Goal: Task Accomplishment & Management: Manage account settings

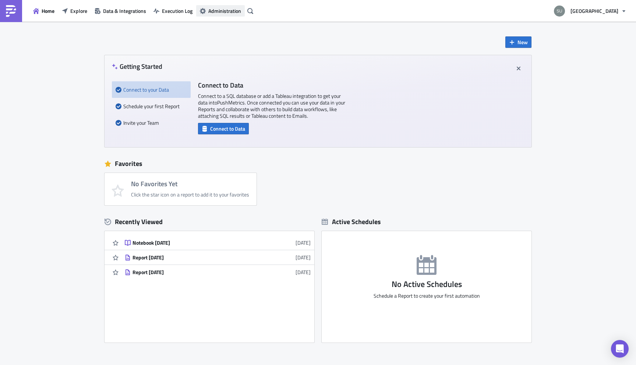
click at [218, 10] on span "Administration" at bounding box center [224, 11] width 33 height 8
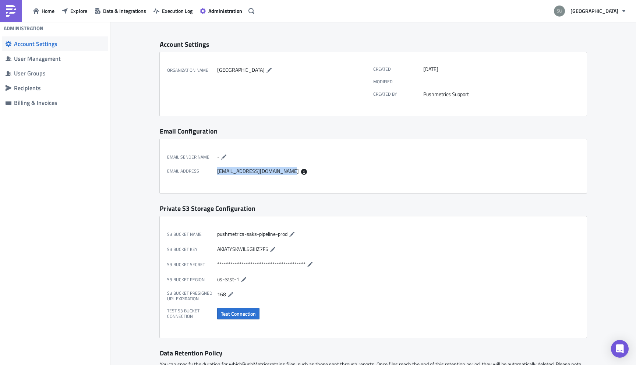
drag, startPoint x: 282, startPoint y: 170, endPoint x: 217, endPoint y: 170, distance: 64.4
click at [217, 170] on div "[EMAIL_ADDRESS][DOMAIN_NAME]" at bounding box center [293, 171] width 152 height 7
copy div "[EMAIL_ADDRESS][DOMAIN_NAME]"
click at [81, 12] on span "Explore" at bounding box center [78, 11] width 17 height 8
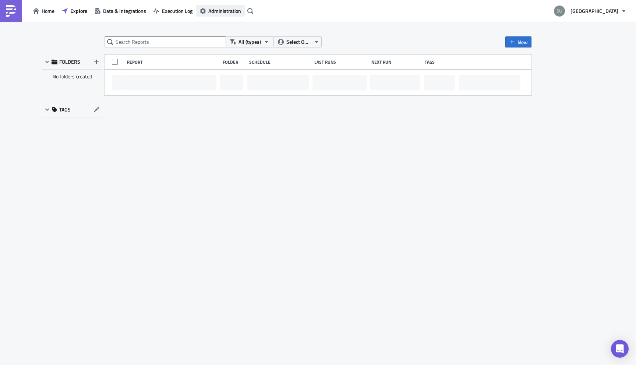
click at [221, 10] on span "Administration" at bounding box center [224, 11] width 33 height 8
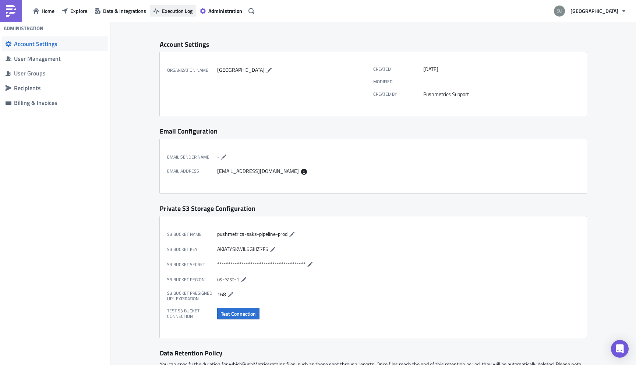
click at [171, 11] on span "Execution Log" at bounding box center [177, 11] width 31 height 8
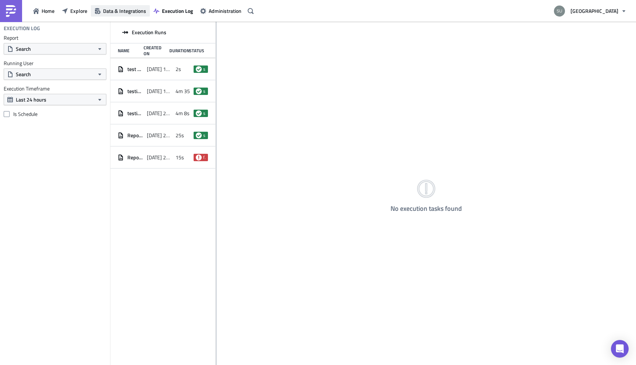
click at [131, 15] on button "Data & Integrations" at bounding box center [120, 10] width 59 height 11
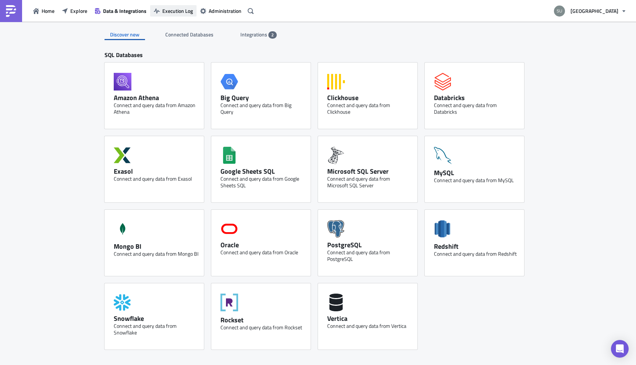
click at [177, 10] on span "Execution Log" at bounding box center [177, 11] width 31 height 8
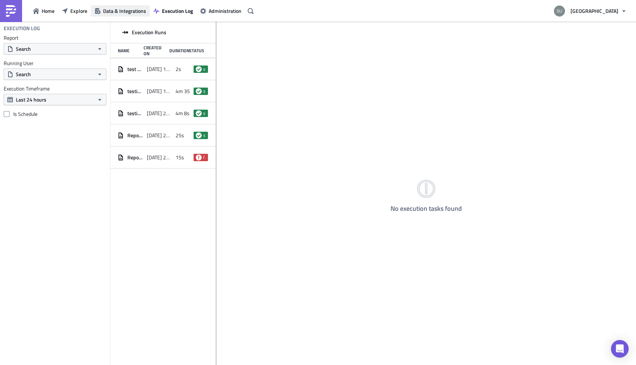
click at [121, 12] on span "Data & Integrations" at bounding box center [124, 11] width 43 height 8
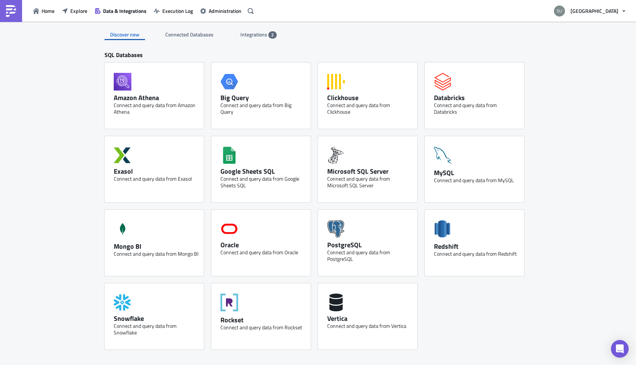
click at [253, 38] on span "Integrations" at bounding box center [254, 35] width 28 height 8
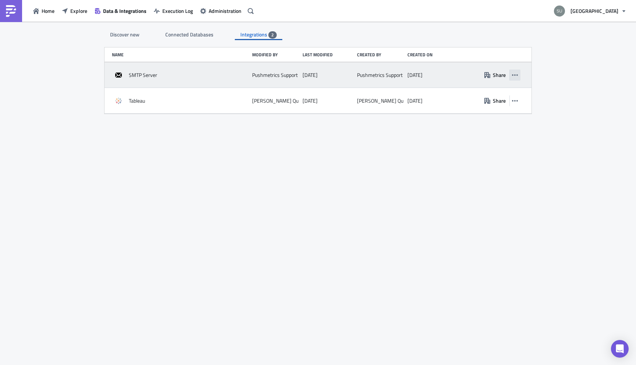
click at [516, 75] on icon "button" at bounding box center [515, 75] width 6 height 6
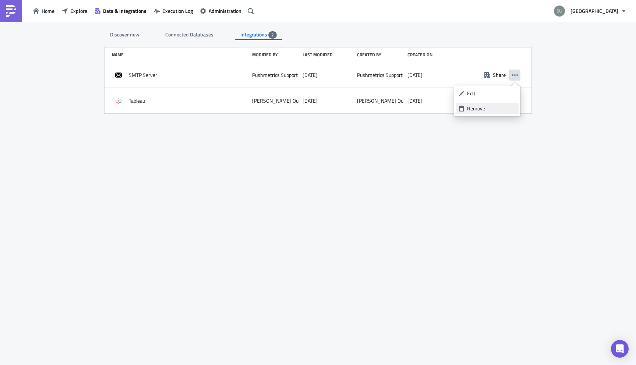
click at [487, 110] on div "Remove" at bounding box center [491, 108] width 49 height 7
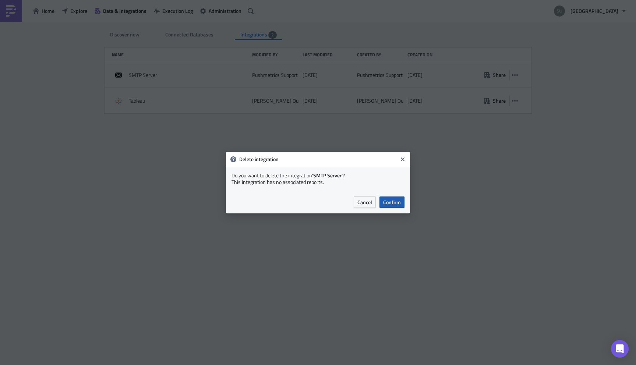
click at [395, 204] on span "Confirm" at bounding box center [392, 202] width 18 height 8
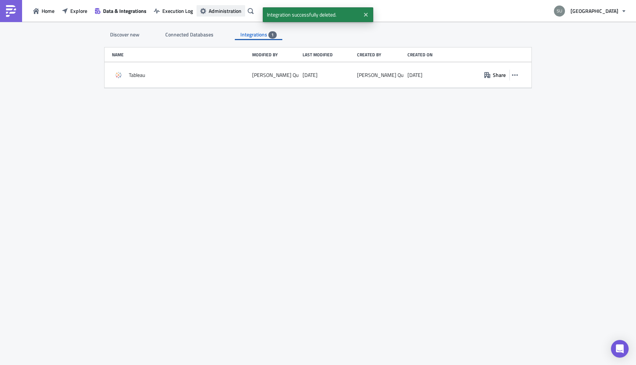
click at [221, 12] on span "Administration" at bounding box center [225, 11] width 33 height 8
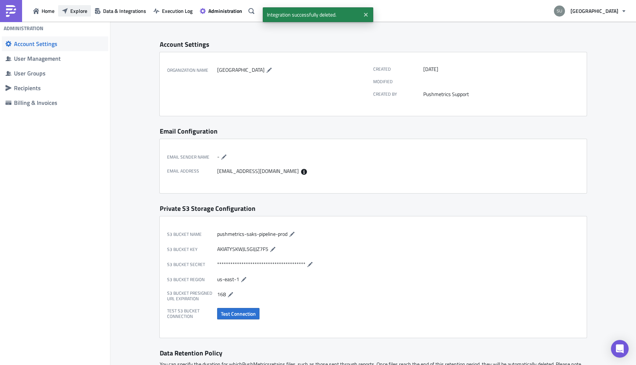
click at [81, 13] on span "Explore" at bounding box center [78, 11] width 17 height 8
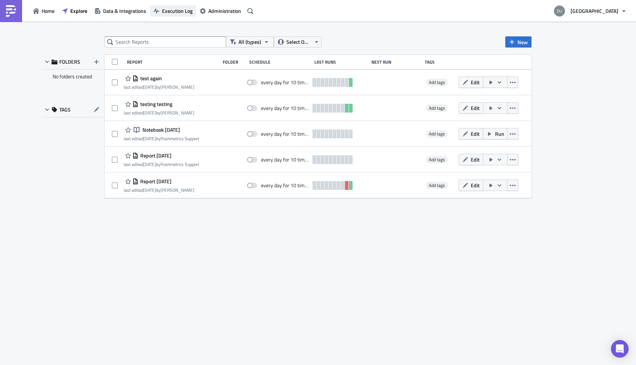
click at [179, 8] on span "Execution Log" at bounding box center [177, 11] width 31 height 8
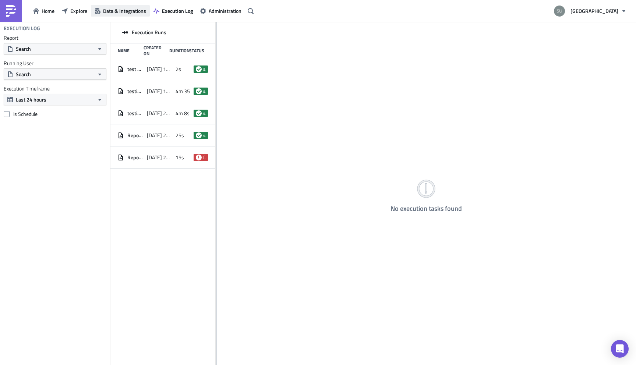
click at [123, 10] on span "Data & Integrations" at bounding box center [124, 11] width 43 height 8
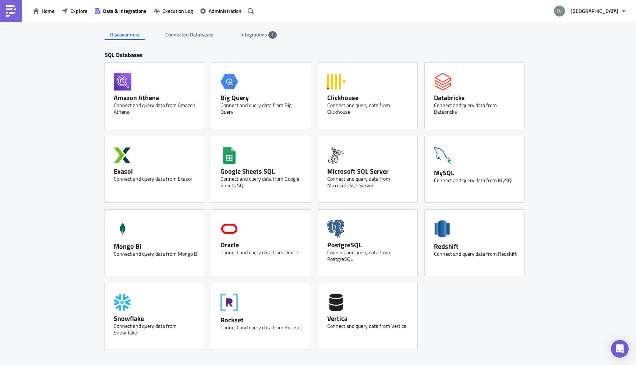
click at [254, 38] on span "Integrations" at bounding box center [254, 35] width 28 height 8
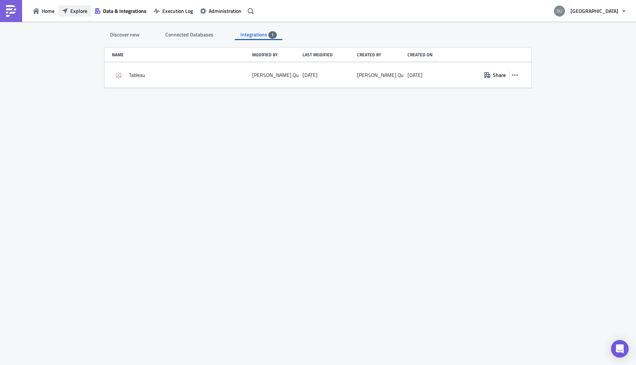
click at [80, 13] on span "Explore" at bounding box center [78, 11] width 17 height 8
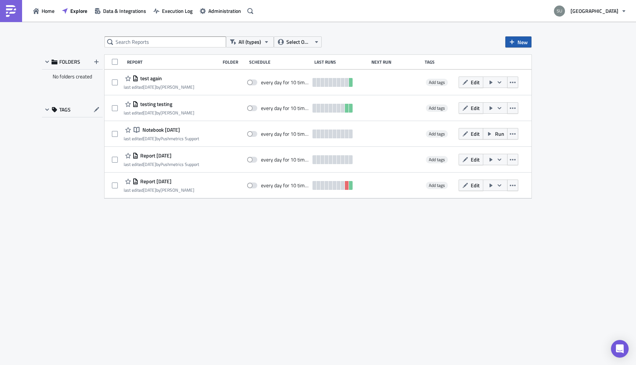
click at [523, 45] on span "New" at bounding box center [523, 42] width 10 height 8
click at [526, 58] on div "Report" at bounding box center [543, 60] width 49 height 7
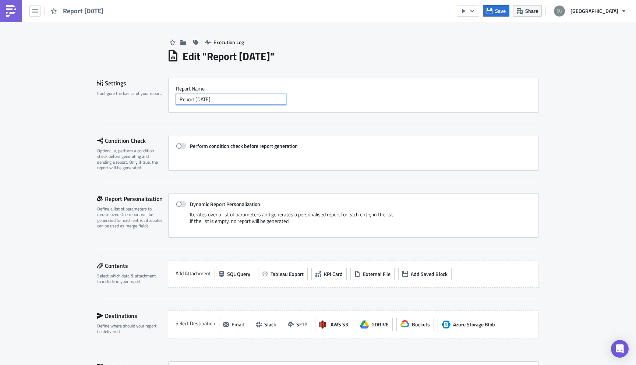
click at [200, 102] on input "Report [DATE]" at bounding box center [231, 99] width 110 height 11
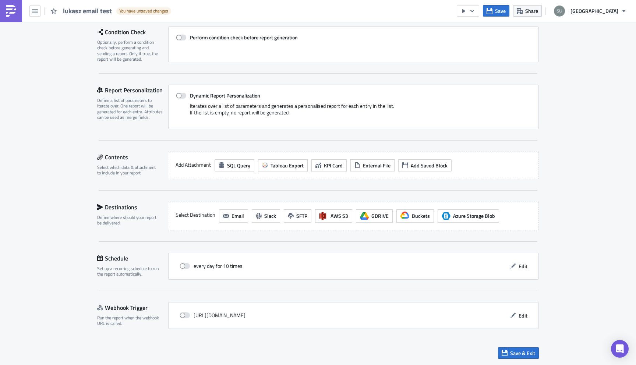
scroll to position [109, 0]
type input "lukasz email test"
click at [279, 163] on span "Tableau Export" at bounding box center [287, 166] width 33 height 8
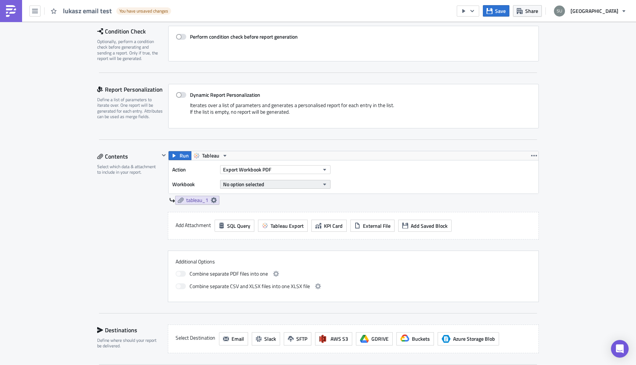
click at [268, 185] on button "No option selected" at bounding box center [275, 184] width 110 height 9
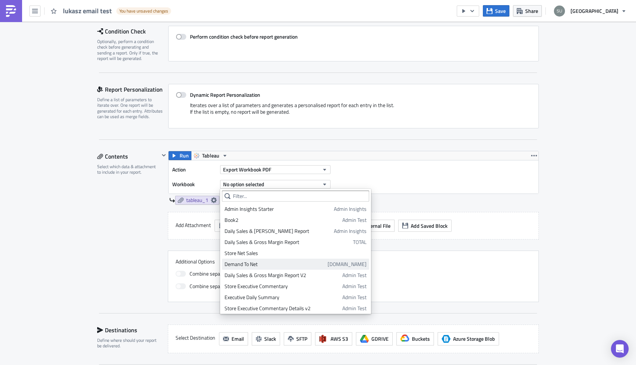
click at [258, 263] on div "Demand To Net" at bounding box center [275, 264] width 100 height 7
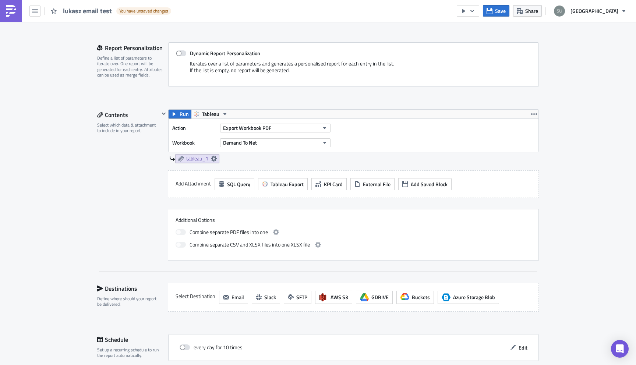
scroll to position [155, 0]
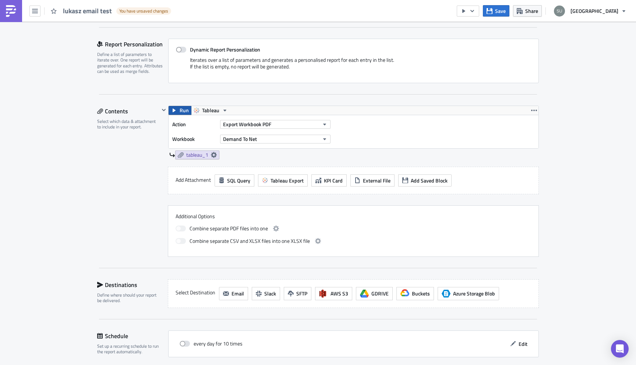
click at [180, 110] on span "Run" at bounding box center [184, 110] width 9 height 9
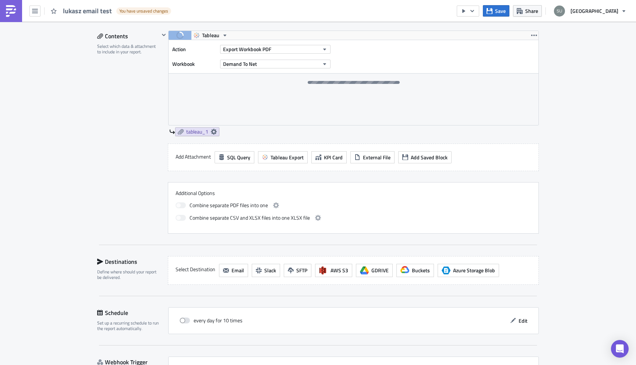
scroll to position [227, 0]
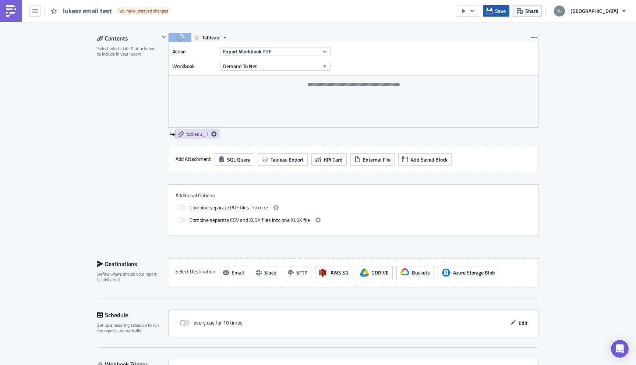
click at [506, 14] on span "Save" at bounding box center [500, 11] width 11 height 8
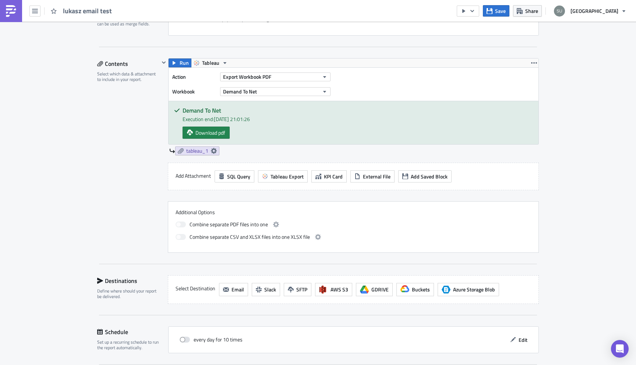
scroll to position [217, 0]
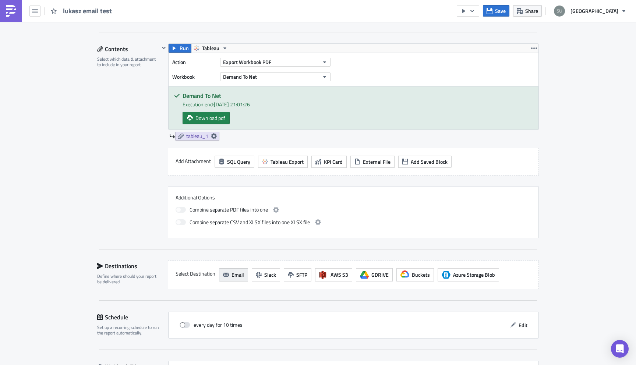
click at [239, 272] on span "Email" at bounding box center [238, 275] width 13 height 8
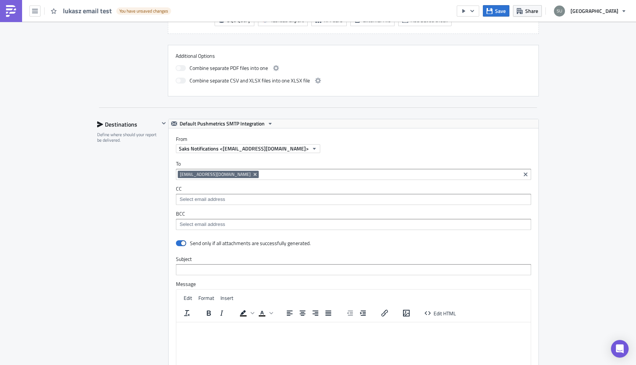
scroll to position [378, 0]
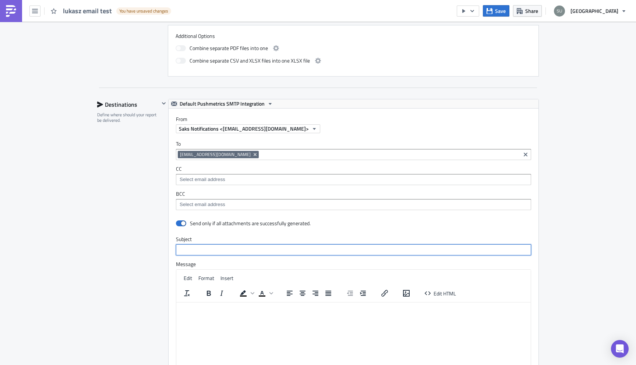
click at [201, 248] on input "text" at bounding box center [353, 249] width 355 height 11
type input "Test Email"
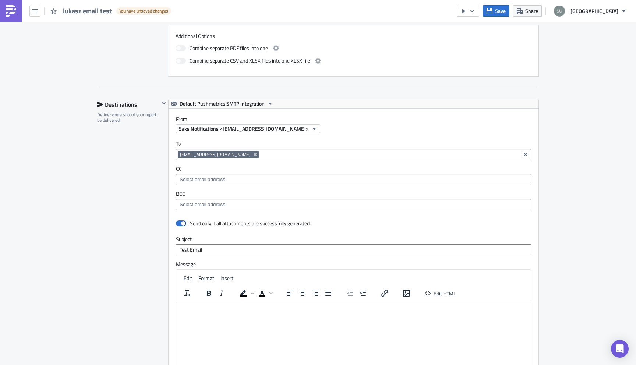
click at [68, 314] on div "Execution Log Edit " [PERSON_NAME] email test " Draft Settings Configure the ba…" at bounding box center [318, 101] width 636 height 916
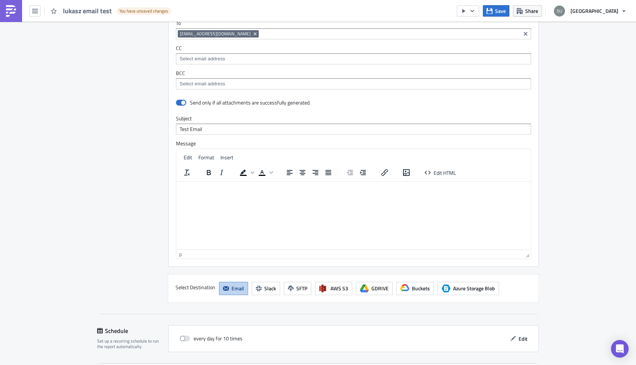
scroll to position [572, 0]
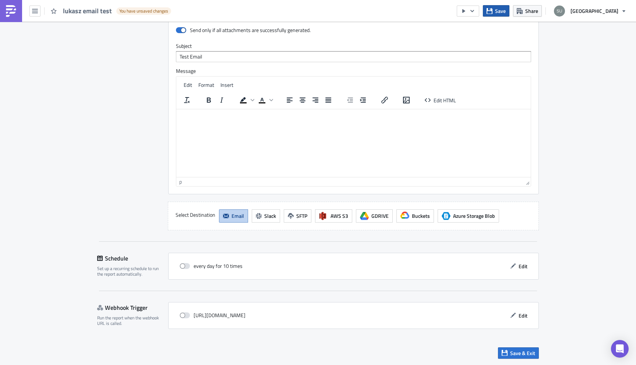
click at [506, 13] on span "Save" at bounding box center [500, 11] width 11 height 8
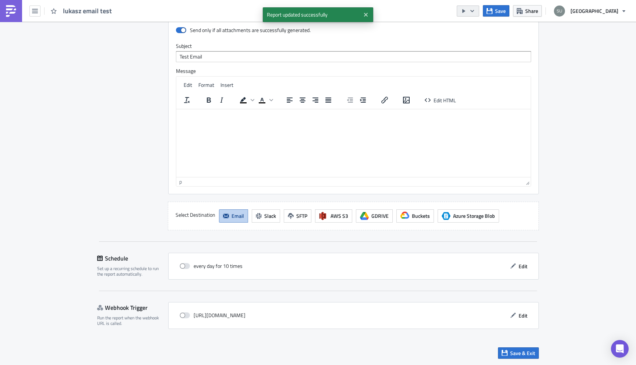
click at [475, 11] on icon "button" at bounding box center [472, 11] width 6 height 6
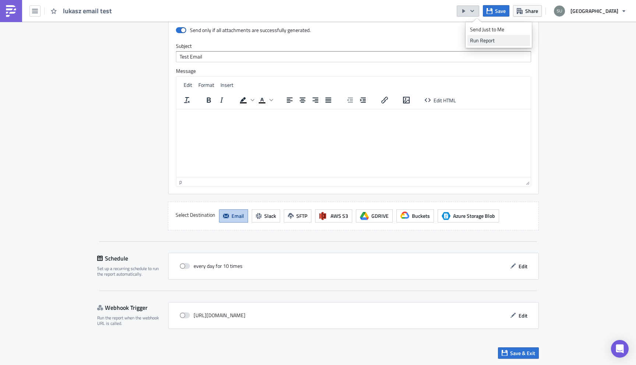
click at [485, 39] on div "Run Report" at bounding box center [498, 40] width 57 height 7
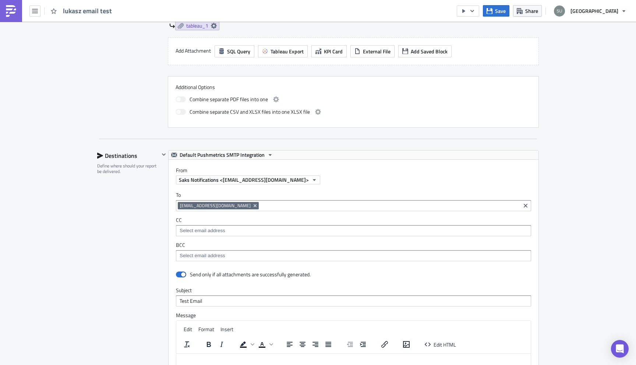
scroll to position [393, 0]
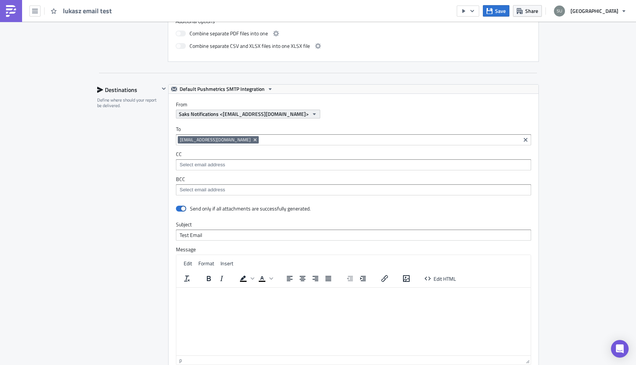
click at [260, 110] on span "Saks Notifications <[EMAIL_ADDRESS][DOMAIN_NAME]>" at bounding box center [244, 114] width 130 height 8
click at [250, 128] on div "Saks Notifications <[EMAIL_ADDRESS][DOMAIN_NAME]>" at bounding box center [253, 126] width 128 height 7
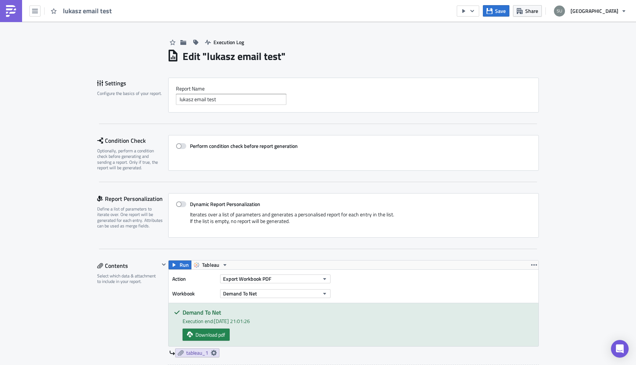
click at [15, 17] on img at bounding box center [11, 11] width 12 height 12
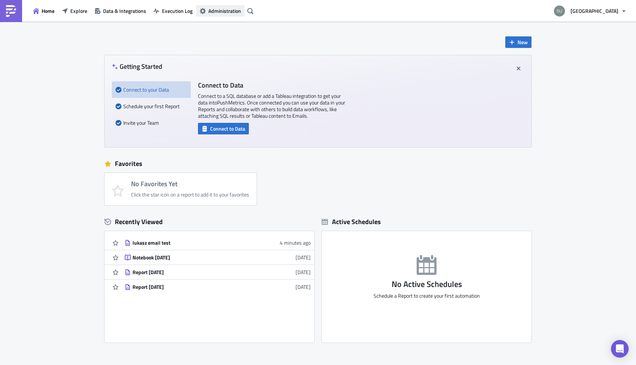
click at [215, 10] on span "Administration" at bounding box center [224, 11] width 33 height 8
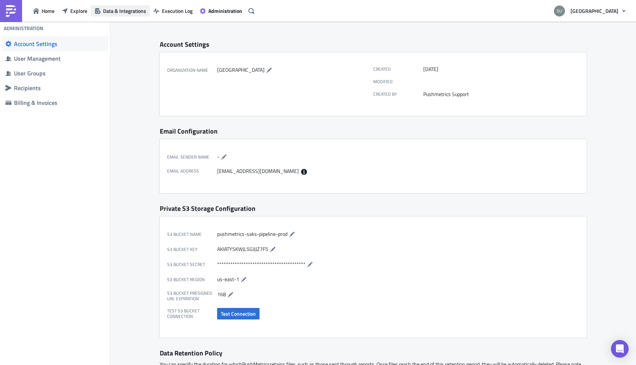
click at [136, 10] on span "Data & Integrations" at bounding box center [124, 11] width 43 height 8
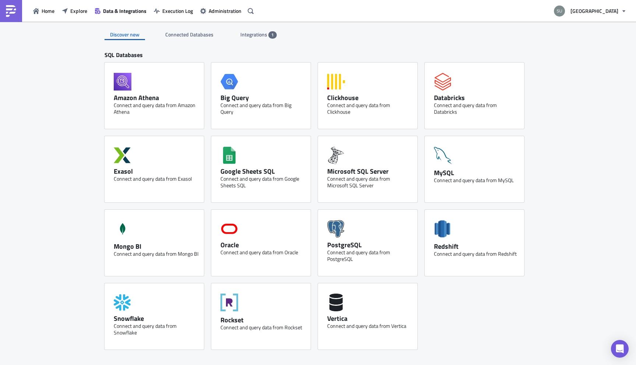
click at [256, 34] on span "Integrations" at bounding box center [254, 35] width 28 height 8
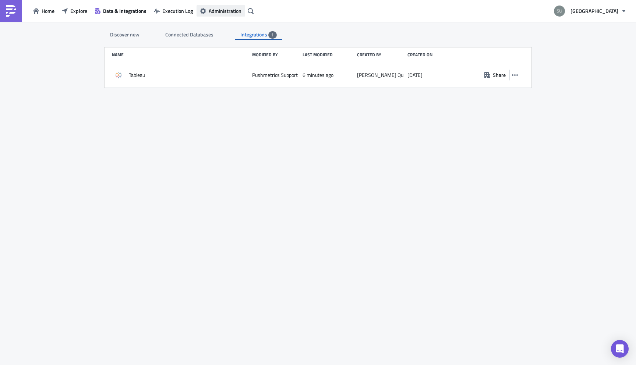
click at [230, 10] on span "Administration" at bounding box center [225, 11] width 33 height 8
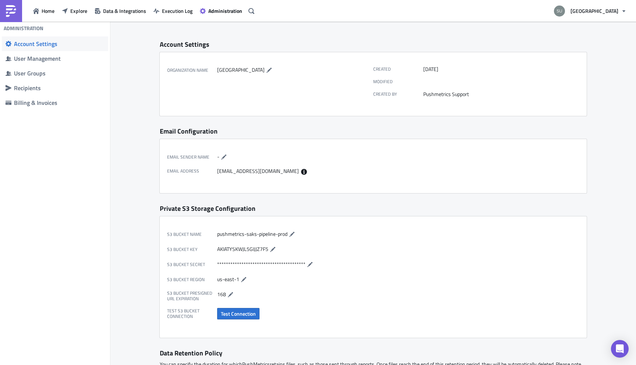
click at [145, 181] on div "**********" at bounding box center [373, 359] width 526 height 675
click at [223, 158] on icon "button" at bounding box center [224, 157] width 6 height 6
click at [225, 158] on input "text" at bounding box center [243, 157] width 53 height 9
type input "Saks Notifications"
click at [273, 158] on icon "button" at bounding box center [275, 157] width 6 height 6
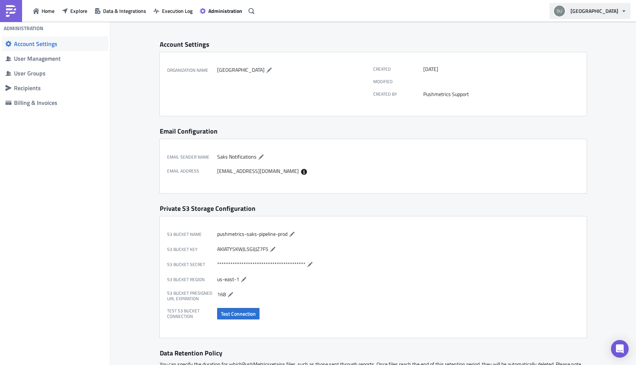
click at [623, 15] on button "[GEOGRAPHIC_DATA]" at bounding box center [590, 11] width 81 height 16
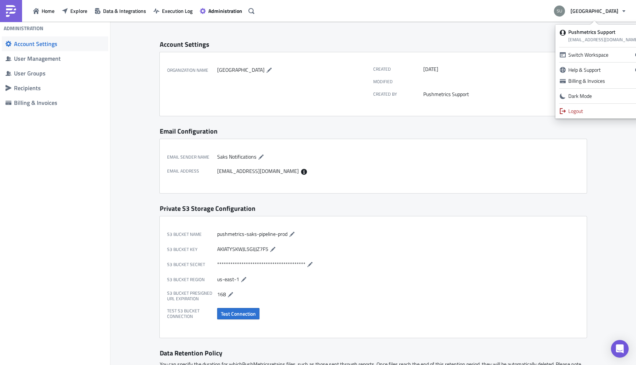
click at [215, 17] on div "Home Explore Data & Integrations Execution Log Administration" at bounding box center [128, 11] width 257 height 22
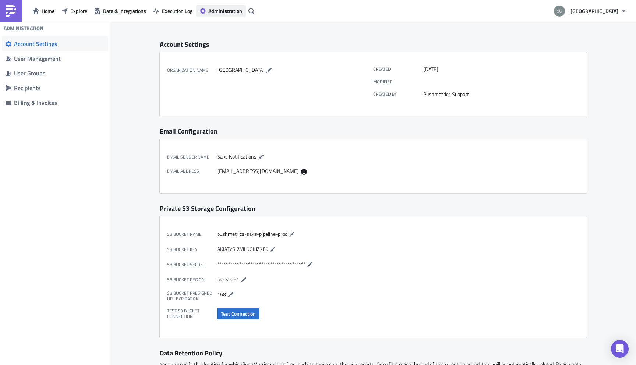
click at [216, 11] on span "Administration" at bounding box center [225, 11] width 34 height 8
click at [54, 60] on div "User Management" at bounding box center [59, 58] width 91 height 7
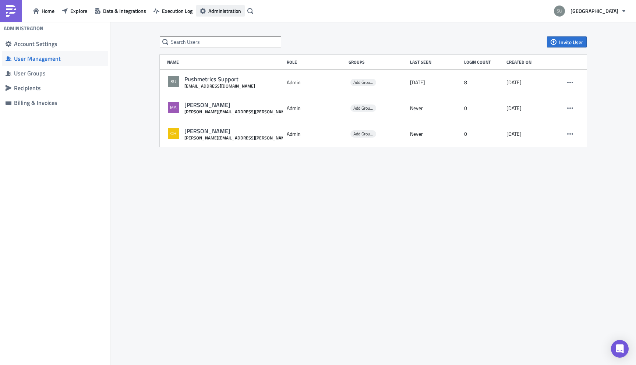
click at [224, 14] on span "Administration" at bounding box center [224, 11] width 33 height 8
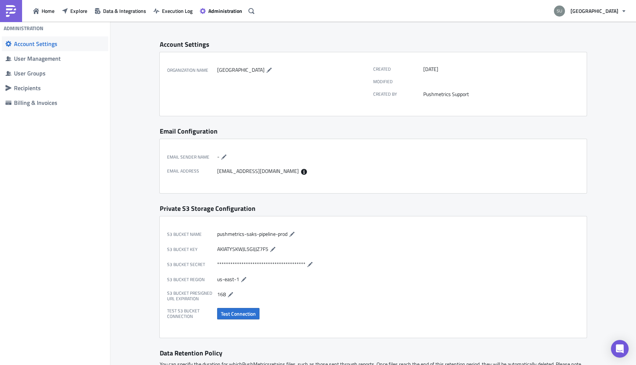
scroll to position [6, 0]
